Goal: Task Accomplishment & Management: Use online tool/utility

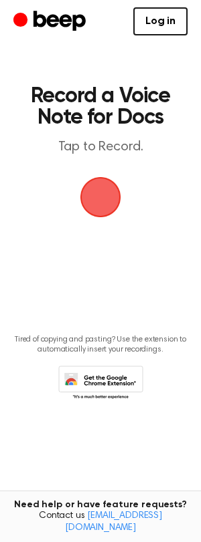
click at [98, 202] on span "button" at bounding box center [100, 197] width 43 height 43
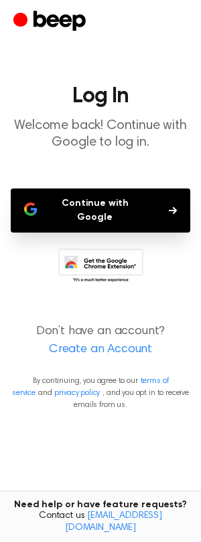
click at [132, 206] on button "Continue with Google" at bounding box center [100, 211] width 179 height 44
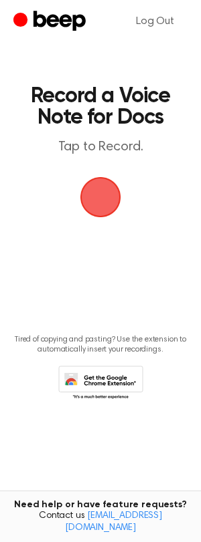
click at [106, 196] on span "button" at bounding box center [101, 197] width 70 height 70
